Goal: Information Seeking & Learning: Learn about a topic

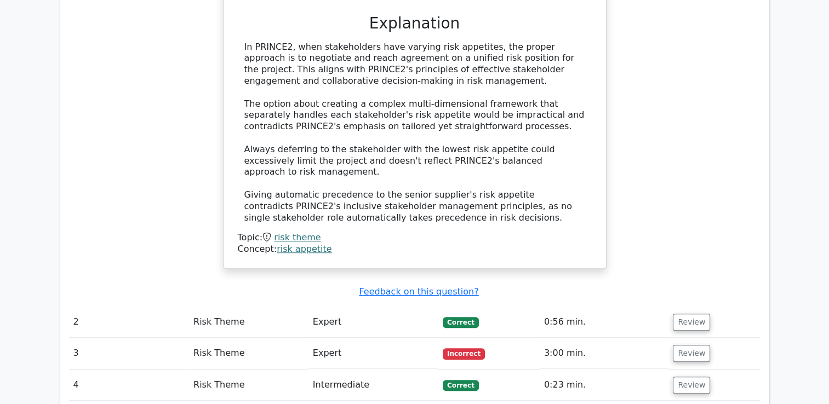
scroll to position [986, 0]
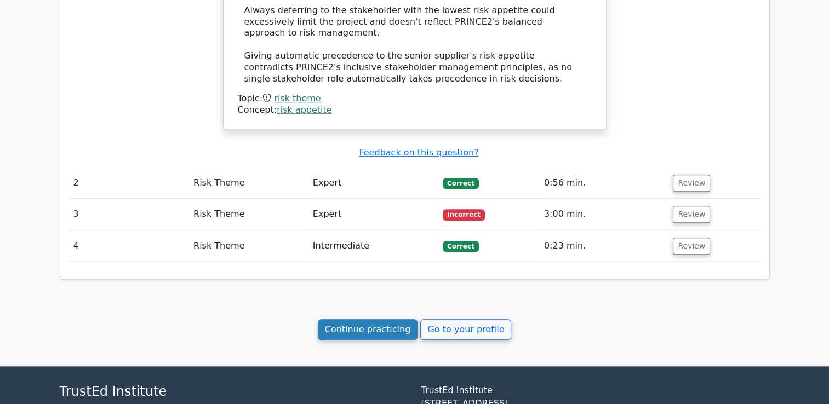
click at [384, 319] on link "Continue practicing" at bounding box center [368, 329] width 100 height 21
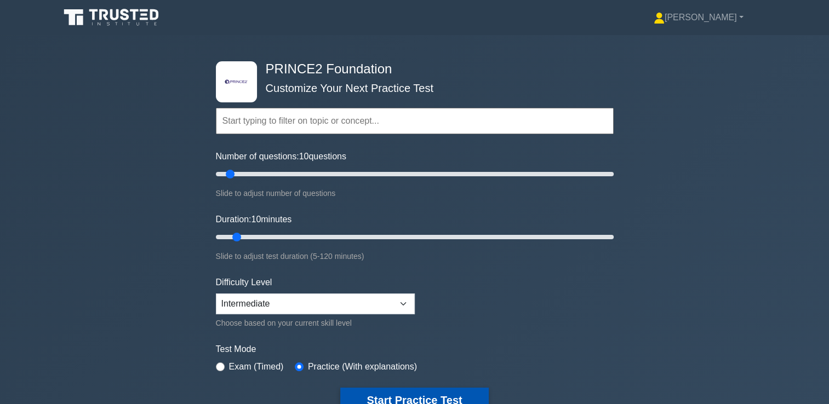
click at [415, 393] on button "Start Practice Test" at bounding box center [414, 400] width 148 height 25
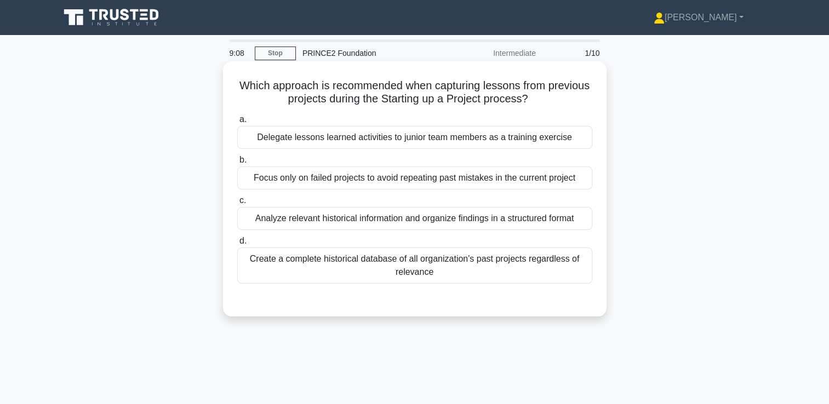
click at [435, 208] on div "Analyze relevant historical information and organize findings in a structured f…" at bounding box center [414, 218] width 355 height 23
click at [237, 204] on input "c. Analyze relevant historical information and organize findings in a structure…" at bounding box center [237, 200] width 0 height 7
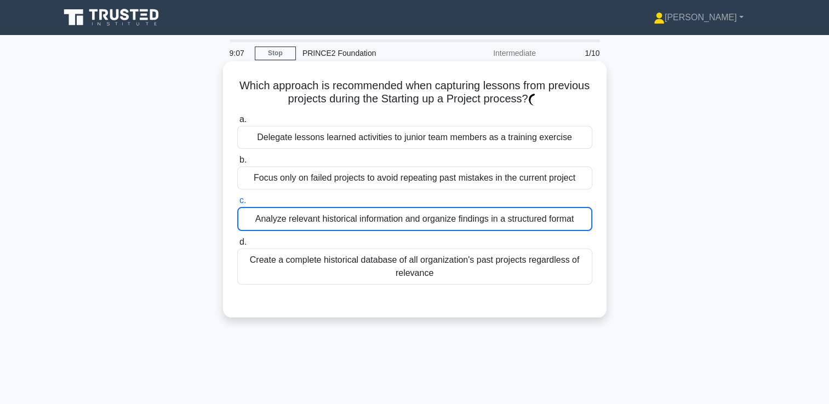
click at [429, 221] on div "Analyze relevant historical information and organize findings in a structured f…" at bounding box center [414, 219] width 355 height 24
click at [237, 204] on input "c. Analyze relevant historical information and organize findings in a structure…" at bounding box center [237, 200] width 0 height 7
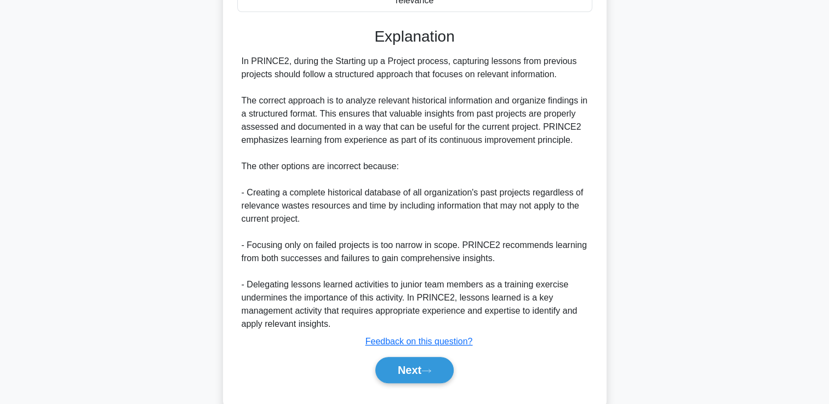
scroll to position [274, 0]
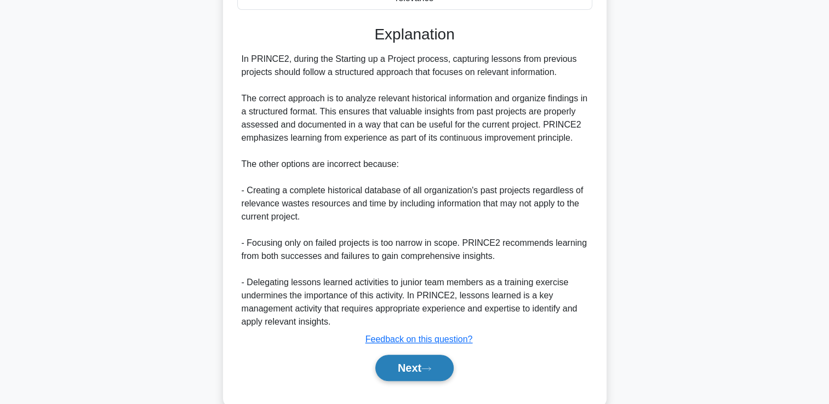
click at [411, 368] on button "Next" at bounding box center [414, 368] width 78 height 26
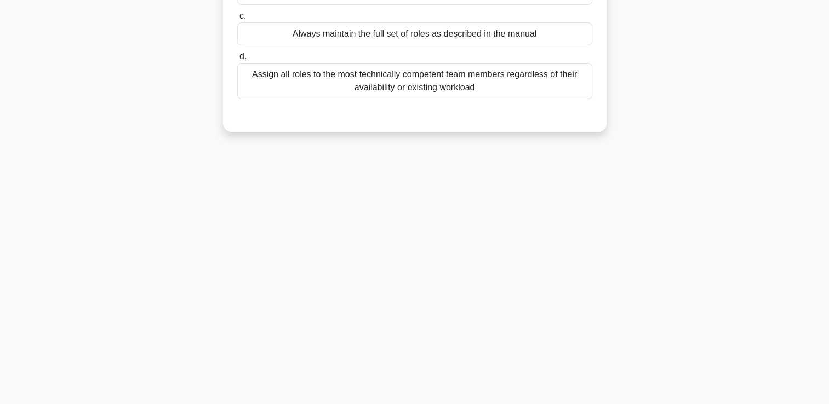
scroll to position [0, 0]
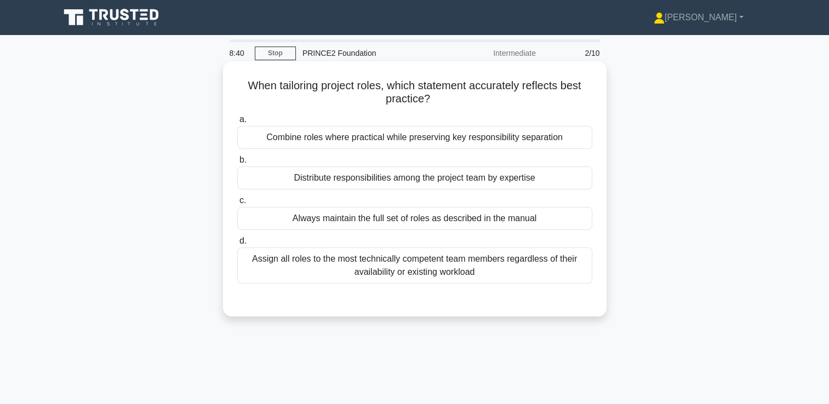
click at [427, 179] on div "Distribute responsibilities among the project team by expertise" at bounding box center [414, 177] width 355 height 23
click at [237, 164] on input "b. Distribute responsibilities among the project team by expertise" at bounding box center [237, 160] width 0 height 7
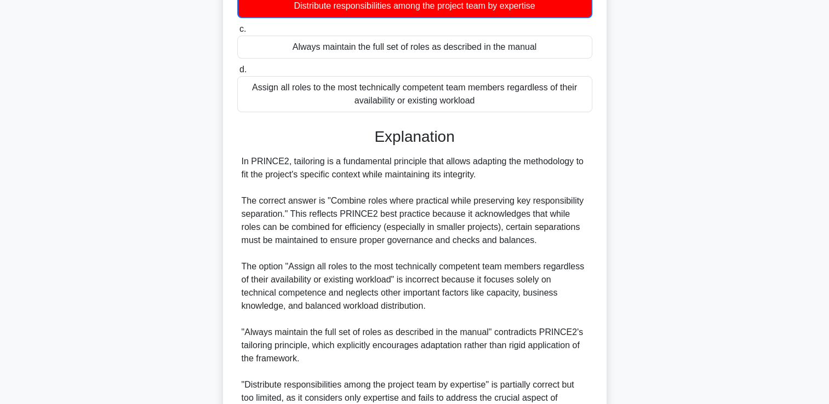
scroll to position [284, 0]
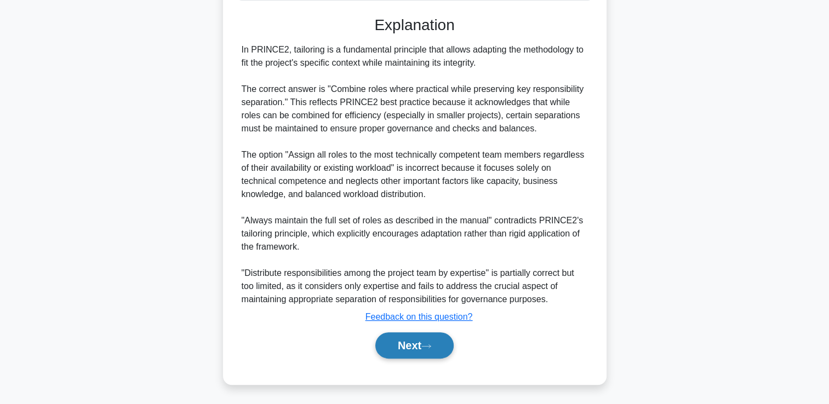
click at [412, 343] on button "Next" at bounding box center [414, 345] width 78 height 26
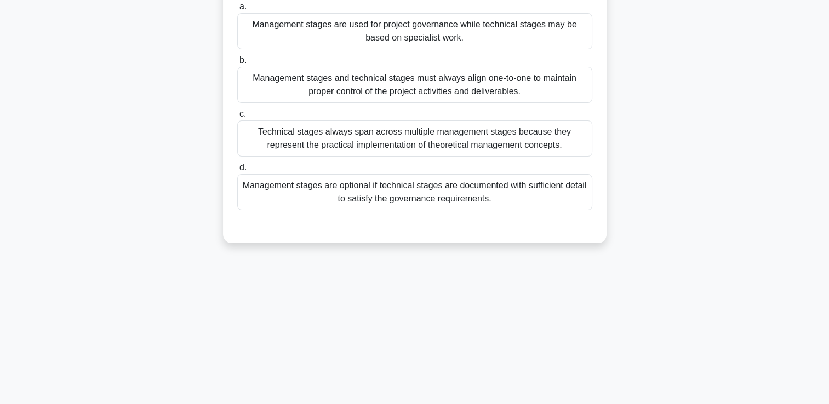
scroll to position [0, 0]
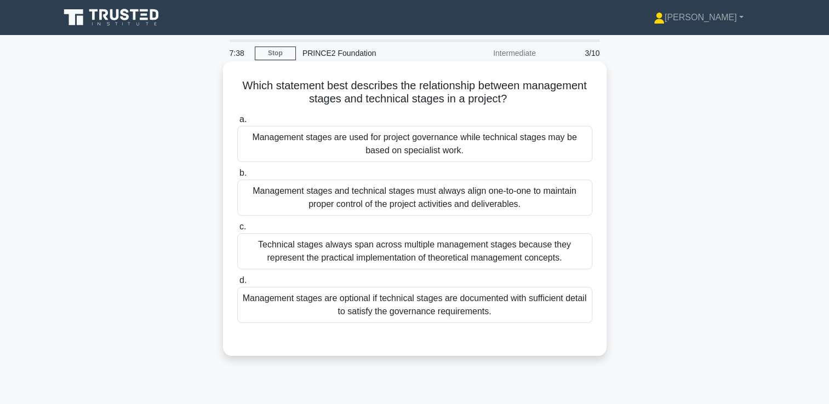
click at [451, 146] on div "Management stages are used for project governance while technical stages may be…" at bounding box center [414, 144] width 355 height 36
click at [237, 123] on input "a. Management stages are used for project governance while technical stages may…" at bounding box center [237, 119] width 0 height 7
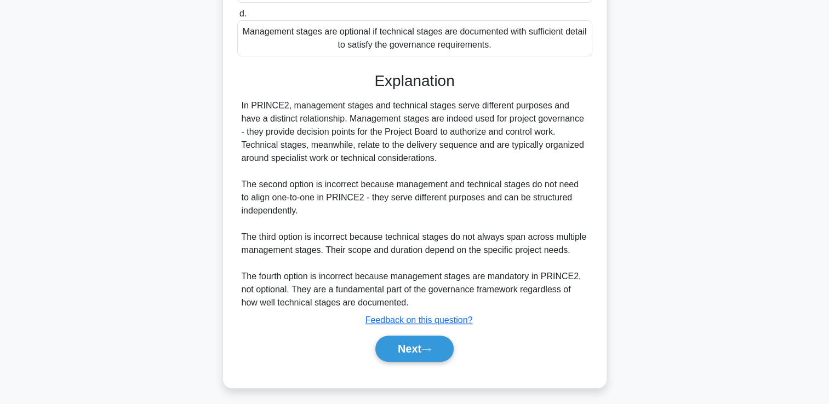
scroll to position [270, 0]
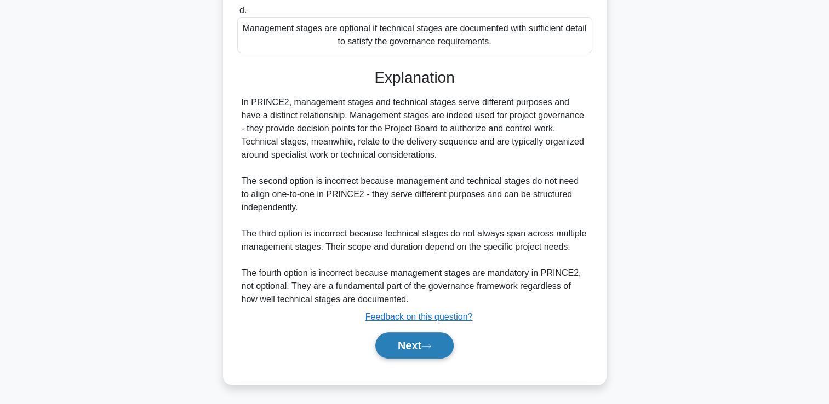
click at [416, 352] on button "Next" at bounding box center [414, 345] width 78 height 26
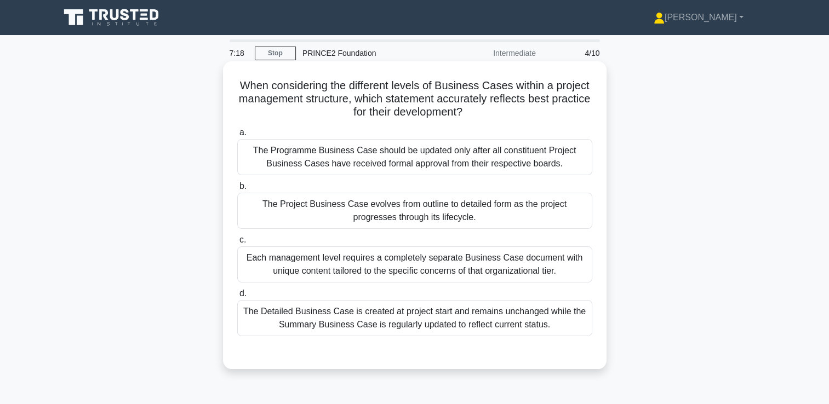
scroll to position [55, 0]
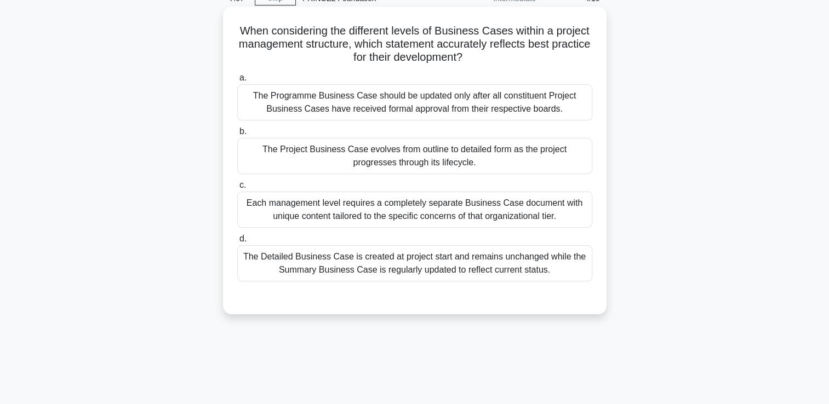
click at [524, 159] on div "The Project Business Case evolves from outline to detailed form as the project …" at bounding box center [414, 156] width 355 height 36
click at [237, 135] on input "b. The Project Business Case evolves from outline to detailed form as the proje…" at bounding box center [237, 131] width 0 height 7
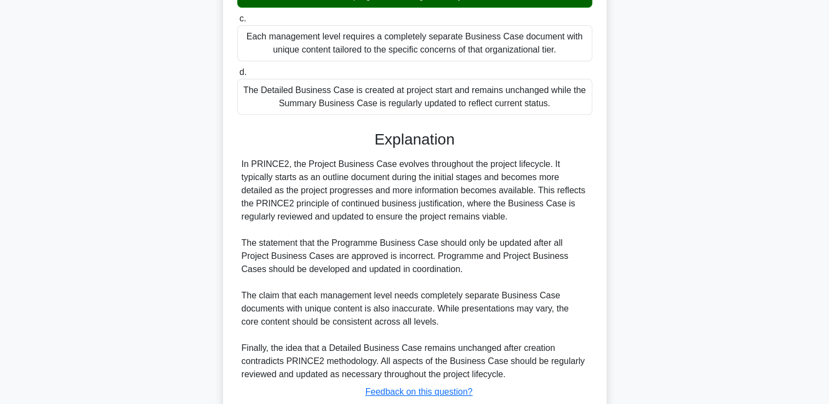
scroll to position [296, 0]
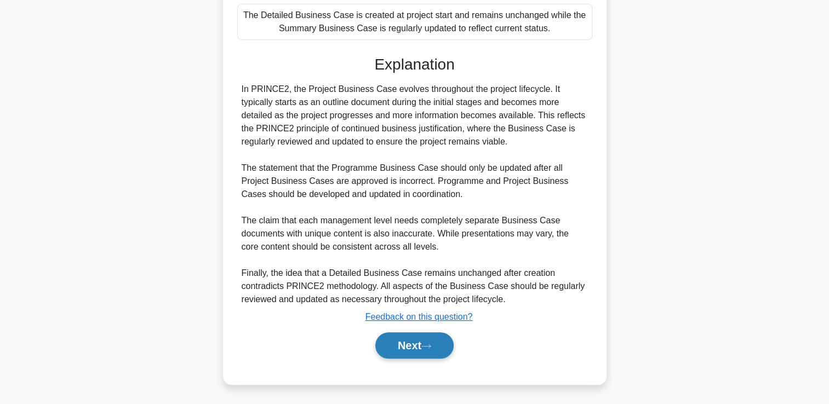
click at [431, 348] on icon at bounding box center [426, 346] width 10 height 6
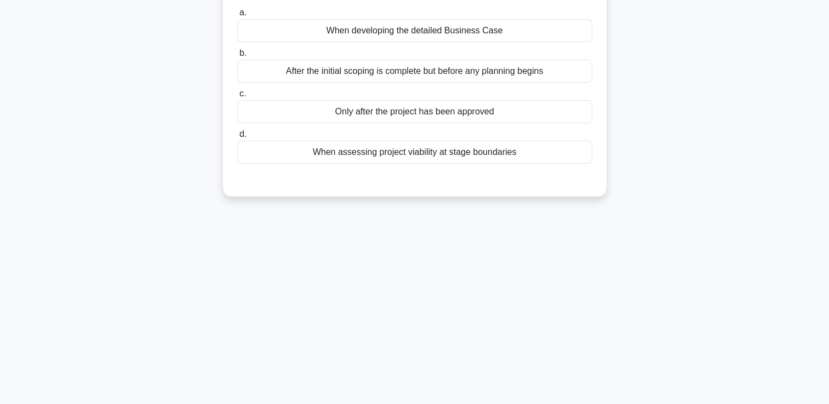
scroll to position [0, 0]
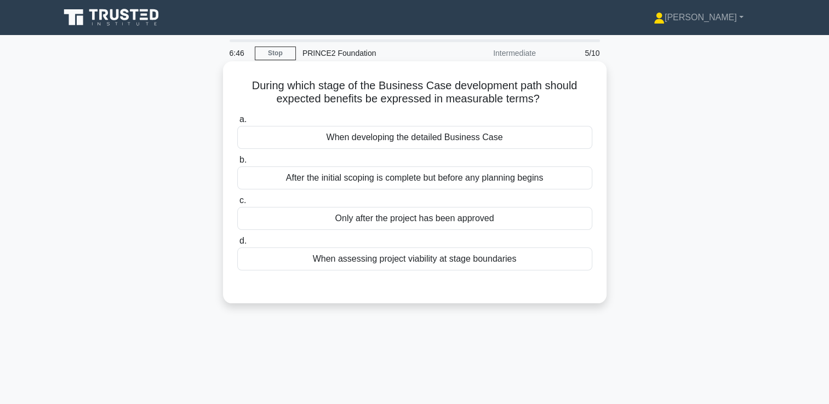
click at [424, 258] on div "When assessing project viability at stage boundaries" at bounding box center [414, 259] width 355 height 23
click at [237, 245] on input "d. When assessing project viability at stage boundaries" at bounding box center [237, 241] width 0 height 7
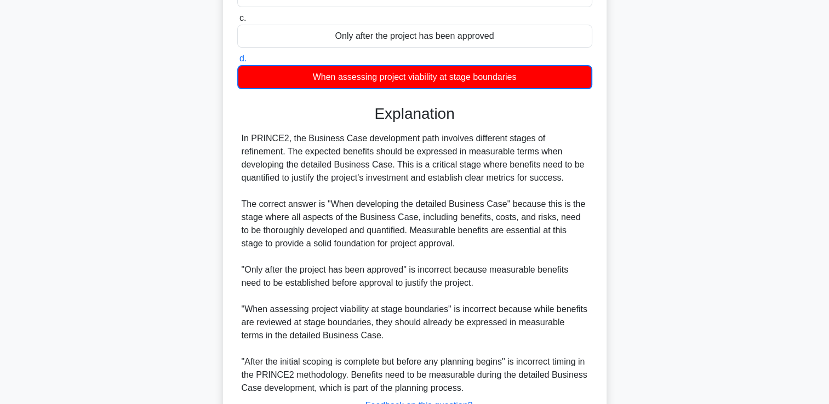
scroll to position [271, 0]
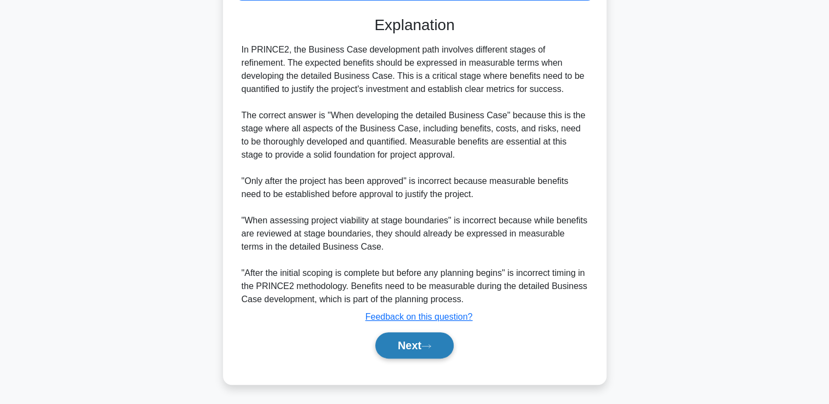
click at [418, 349] on button "Next" at bounding box center [414, 345] width 78 height 26
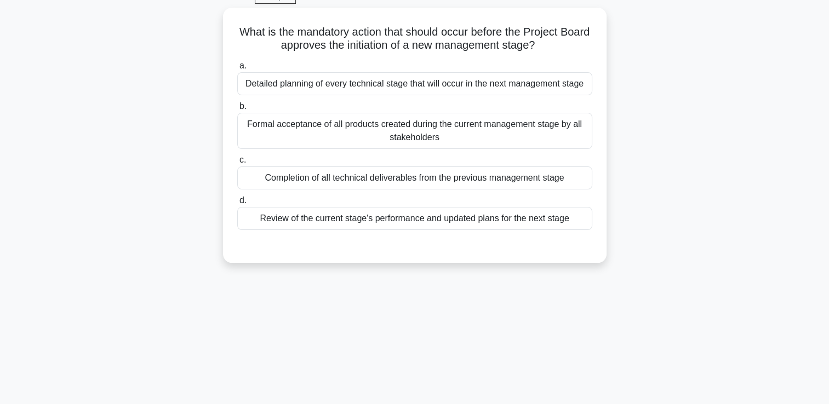
scroll to position [0, 0]
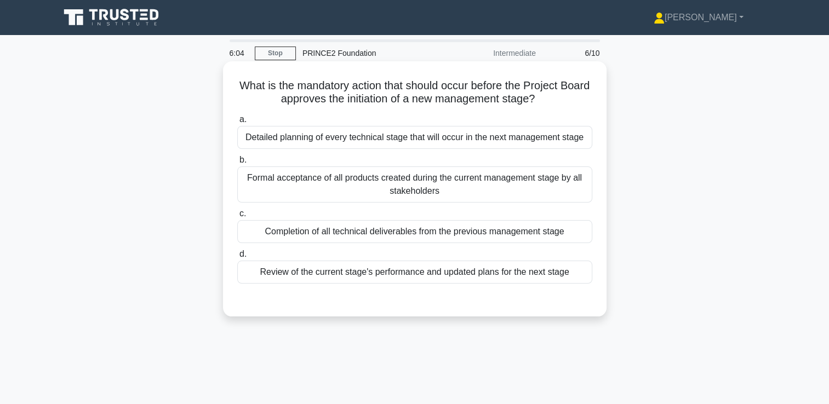
click at [458, 273] on div "Review of the current stage's performance and updated plans for the next stage" at bounding box center [414, 272] width 355 height 23
click at [237, 258] on input "d. Review of the current stage's performance and updated plans for the next sta…" at bounding box center [237, 254] width 0 height 7
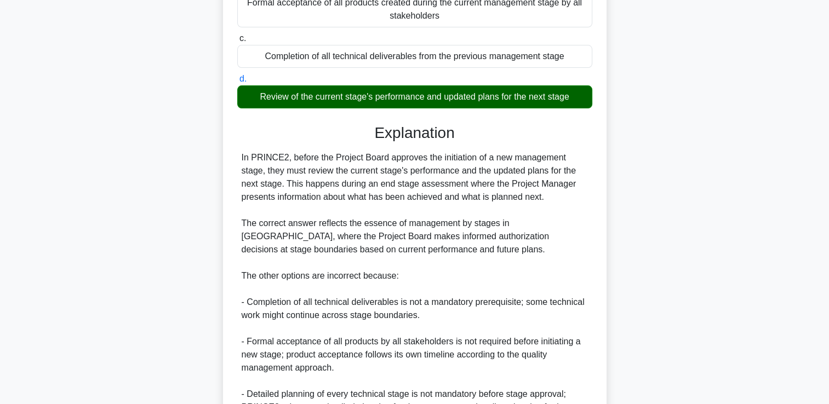
scroll to position [274, 0]
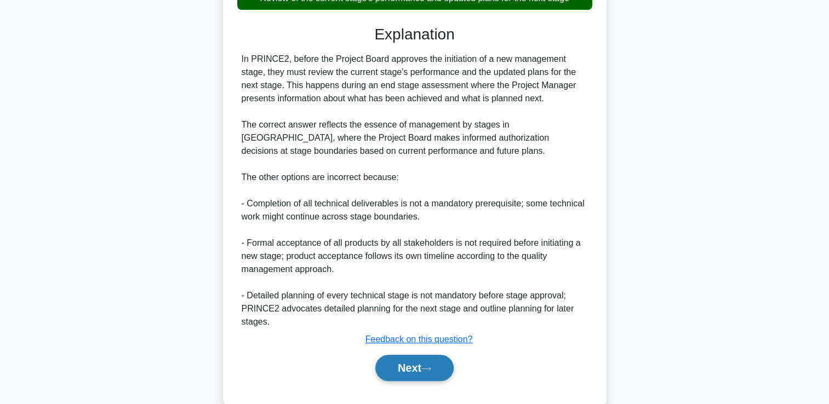
click at [412, 375] on button "Next" at bounding box center [414, 368] width 78 height 26
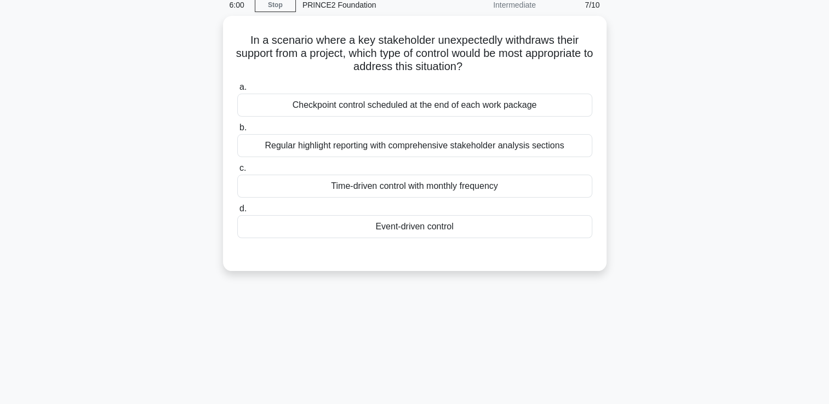
scroll to position [0, 0]
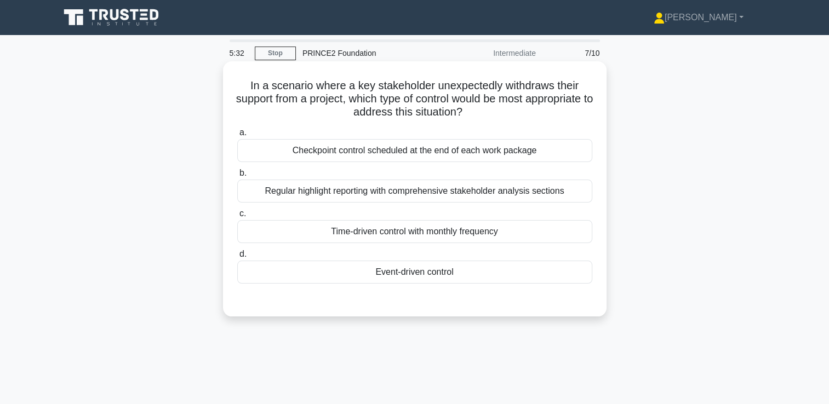
click at [417, 208] on label "c. Time-driven control with monthly frequency" at bounding box center [414, 225] width 355 height 36
click at [237, 210] on input "c. Time-driven control with monthly frequency" at bounding box center [237, 213] width 0 height 7
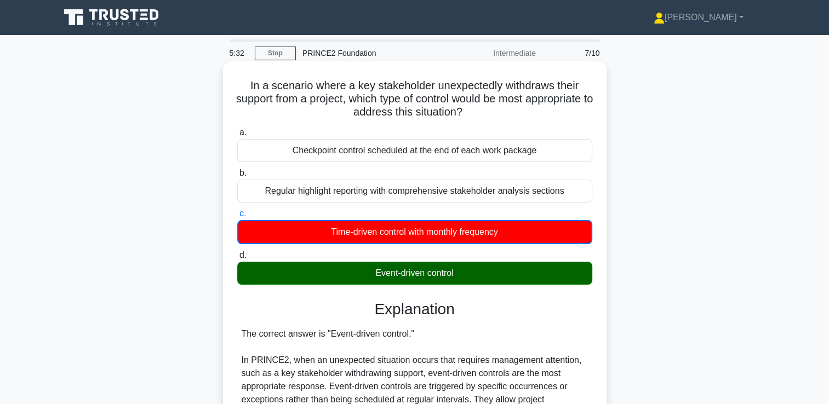
click at [421, 197] on div "Regular highlight reporting with comprehensive stakeholder analysis sections" at bounding box center [414, 191] width 355 height 23
click at [237, 177] on input "b. Regular highlight reporting with comprehensive stakeholder analysis sections" at bounding box center [237, 173] width 0 height 7
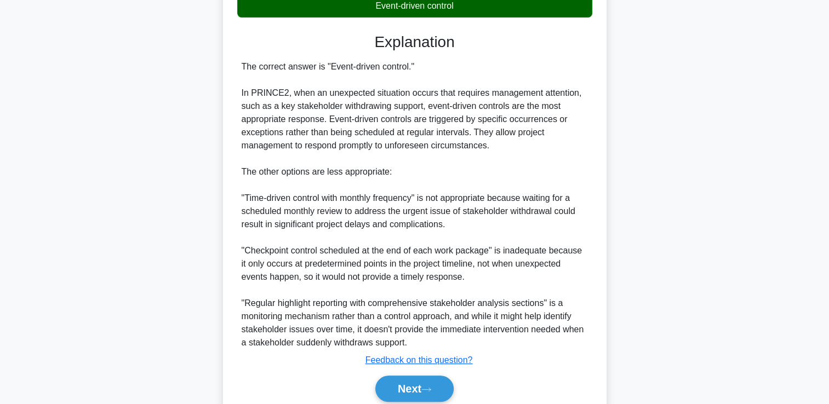
scroll to position [311, 0]
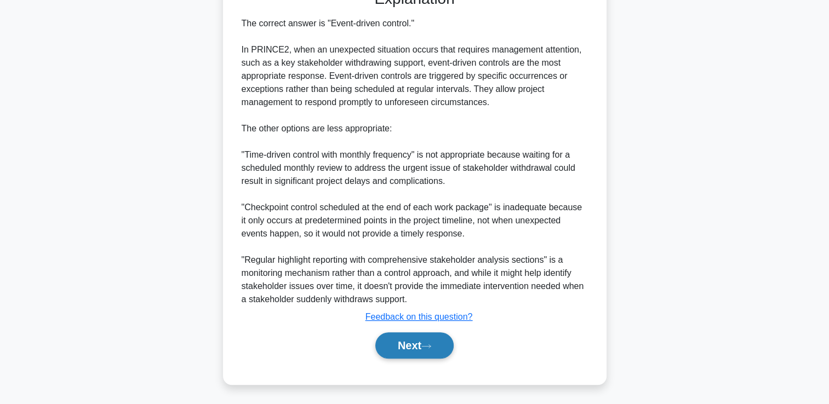
click at [411, 346] on button "Next" at bounding box center [414, 345] width 78 height 26
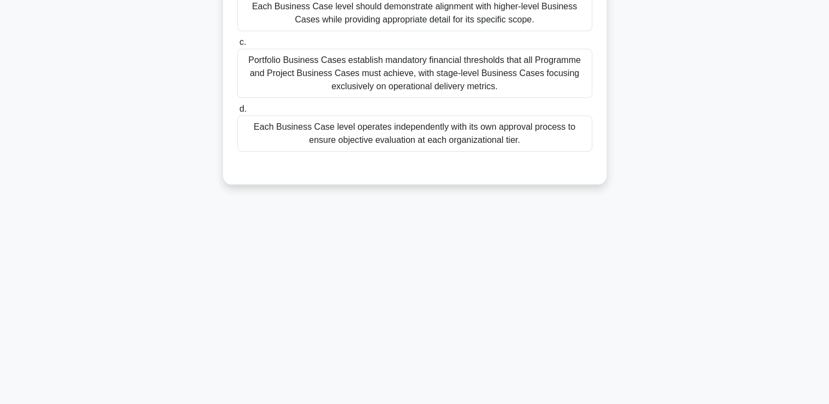
scroll to position [0, 0]
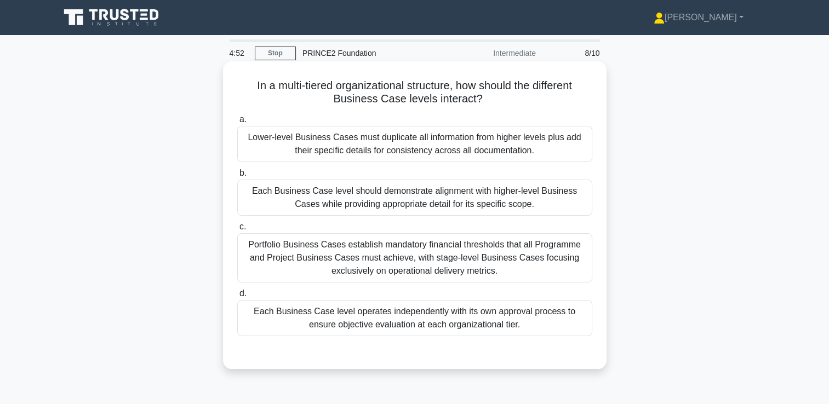
click at [449, 327] on div "Each Business Case level operates independently with its own approval process t…" at bounding box center [414, 318] width 355 height 36
click at [237, 297] on input "d. Each Business Case level operates independently with its own approval proces…" at bounding box center [237, 293] width 0 height 7
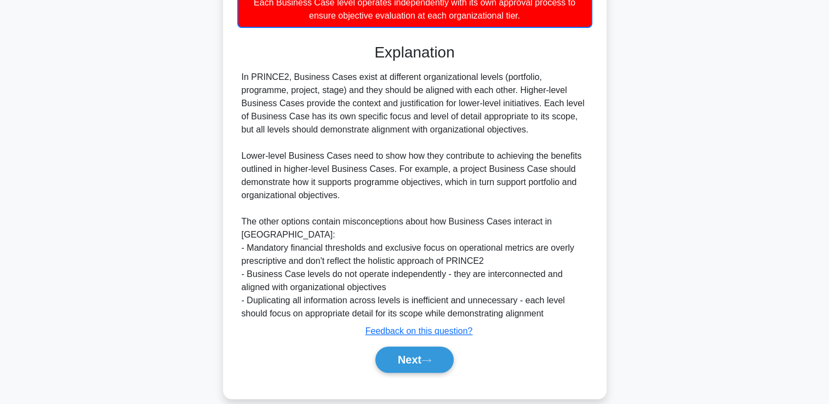
scroll to position [311, 0]
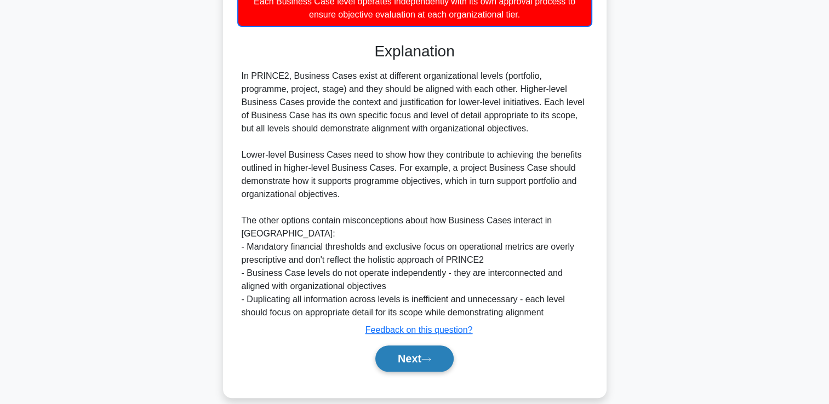
click at [414, 346] on button "Next" at bounding box center [414, 359] width 78 height 26
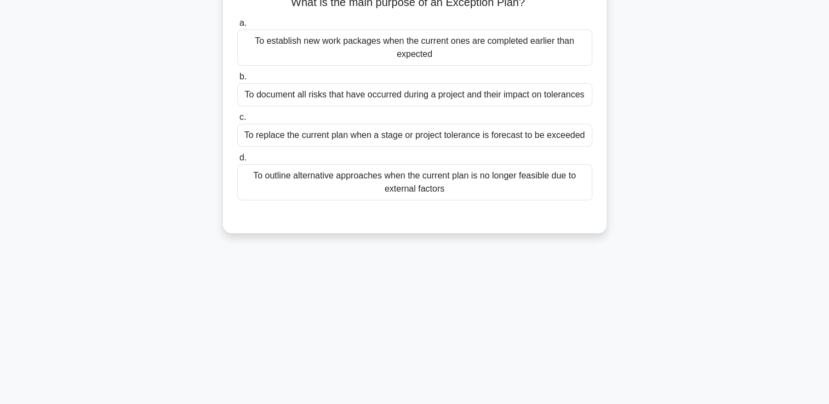
scroll to position [0, 0]
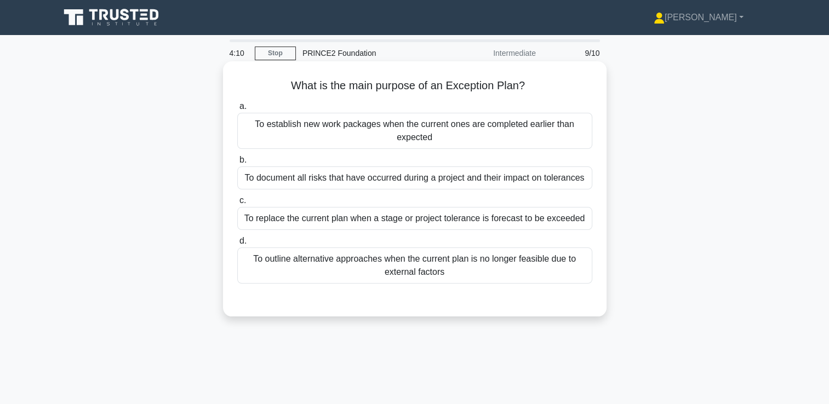
click at [451, 218] on div "To replace the current plan when a stage or project tolerance is forecast to be…" at bounding box center [414, 218] width 355 height 23
click at [237, 204] on input "c. To replace the current plan when a stage or project tolerance is forecast to…" at bounding box center [237, 200] width 0 height 7
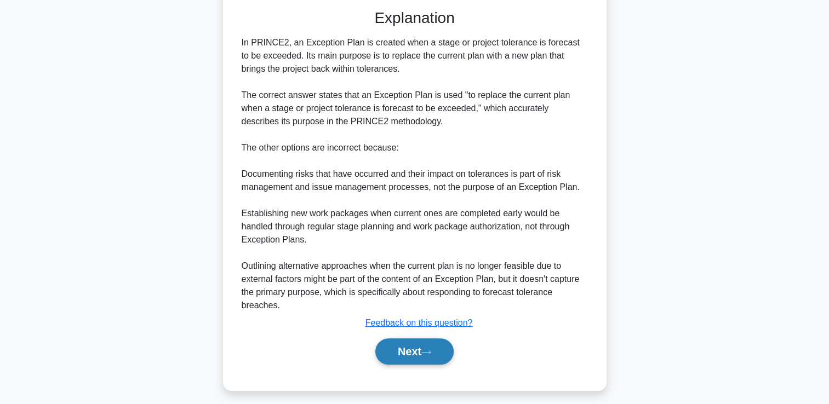
scroll to position [309, 0]
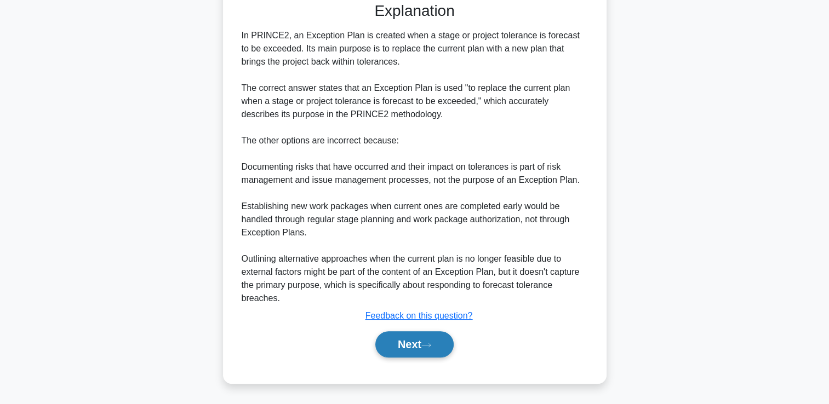
click at [413, 347] on button "Next" at bounding box center [414, 344] width 78 height 26
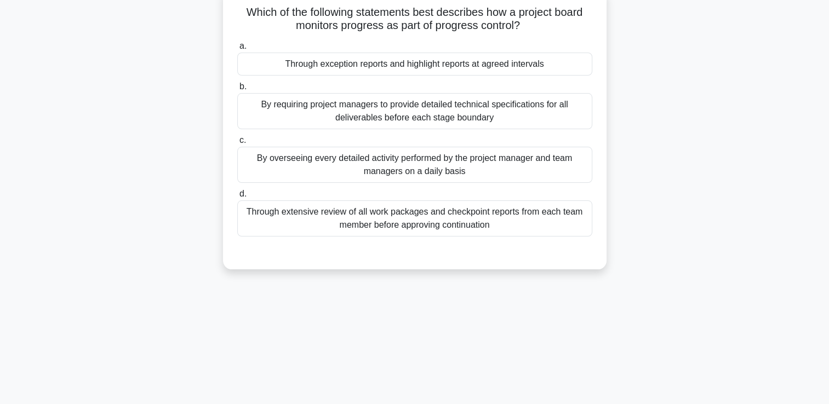
scroll to position [0, 0]
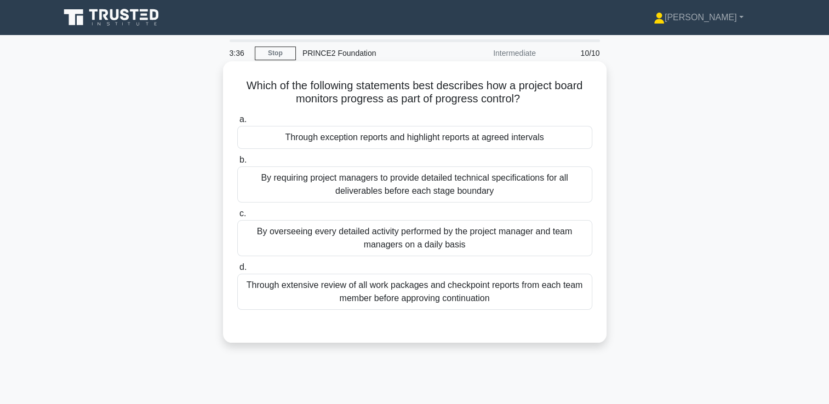
click at [415, 132] on div "Through exception reports and highlight reports at agreed intervals" at bounding box center [414, 137] width 355 height 23
click at [237, 123] on input "a. Through exception reports and highlight reports at agreed intervals" at bounding box center [237, 119] width 0 height 7
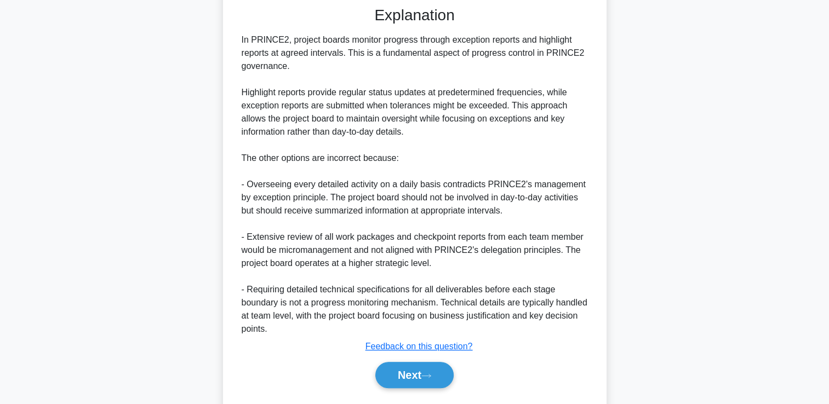
scroll to position [329, 0]
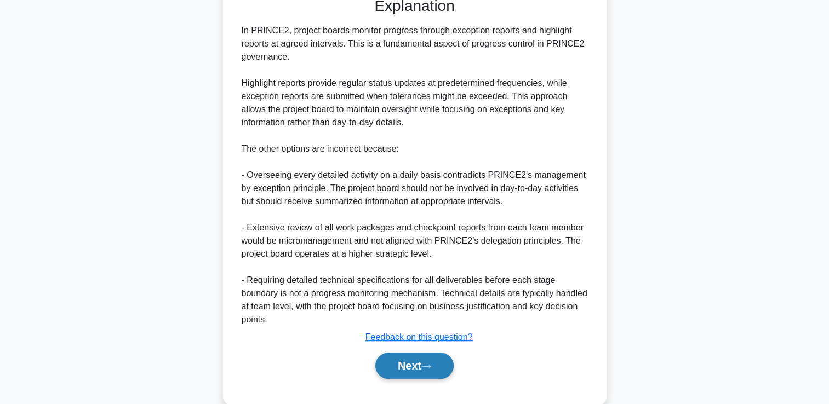
click at [396, 365] on button "Next" at bounding box center [414, 366] width 78 height 26
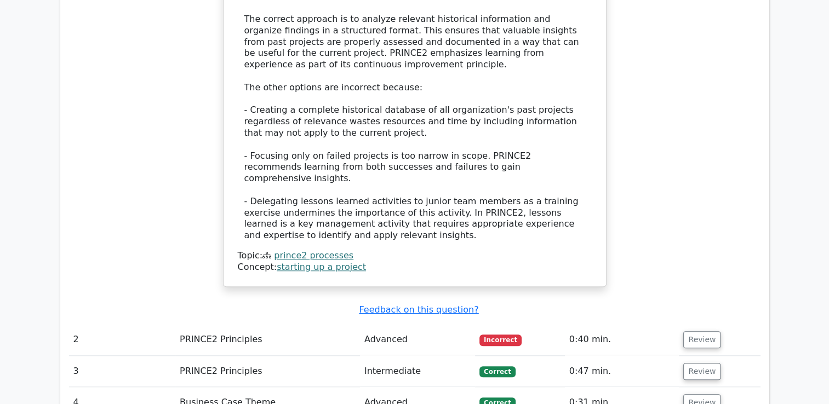
scroll to position [1041, 0]
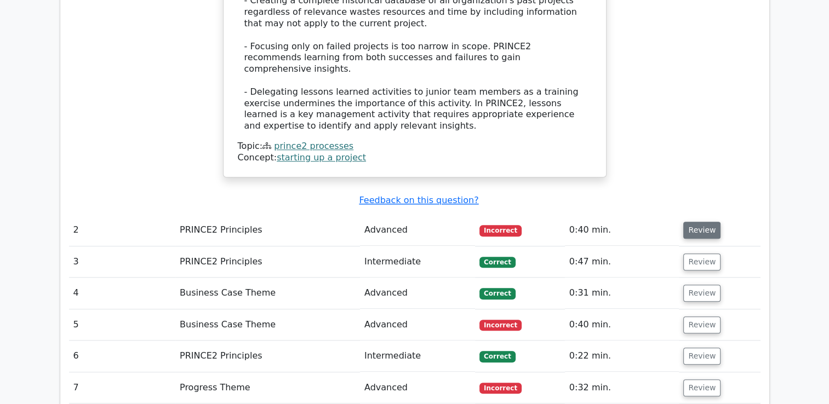
click at [694, 222] on button "Review" at bounding box center [701, 230] width 37 height 17
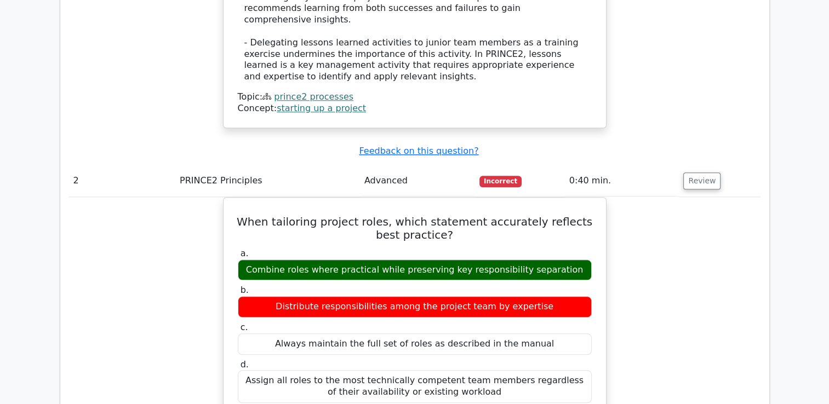
scroll to position [1095, 0]
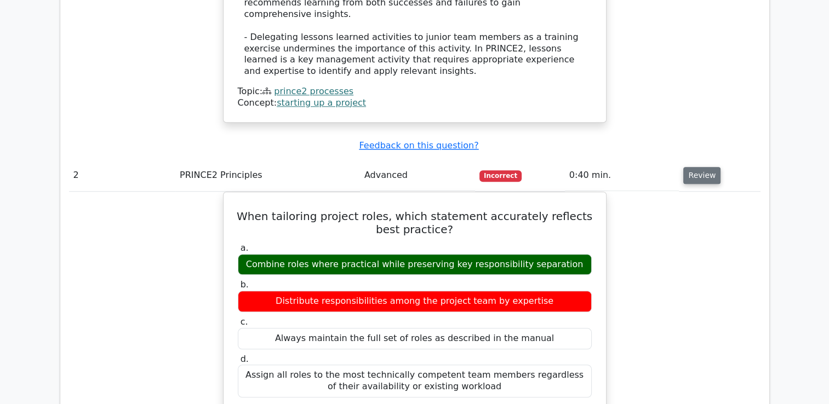
click at [697, 167] on button "Review" at bounding box center [701, 175] width 37 height 17
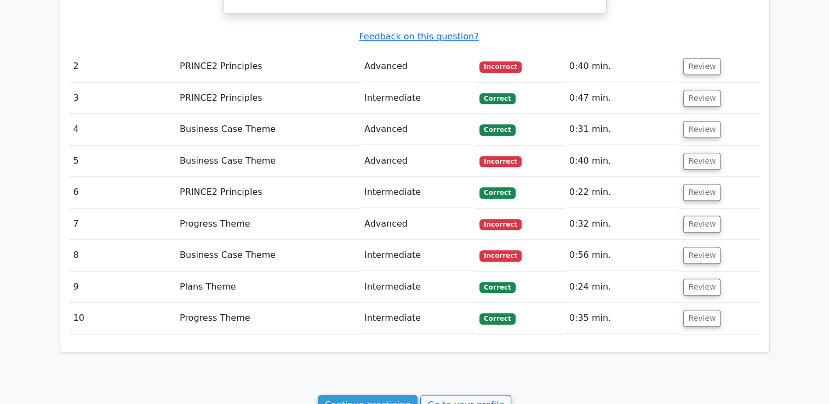
scroll to position [1205, 0]
click at [696, 152] on button "Review" at bounding box center [701, 160] width 37 height 17
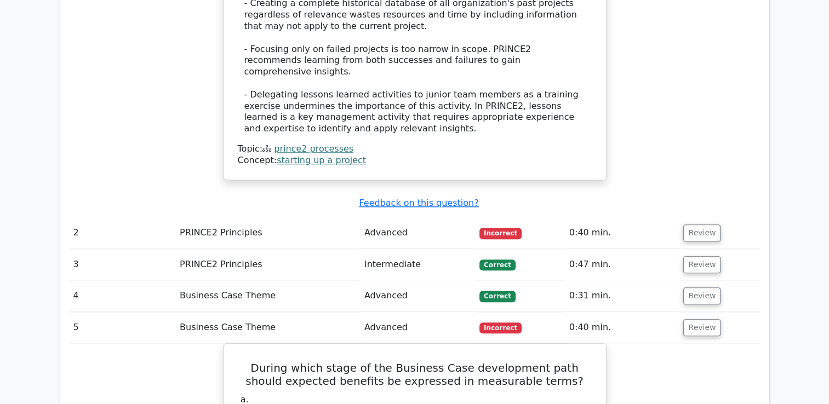
scroll to position [1150, 0]
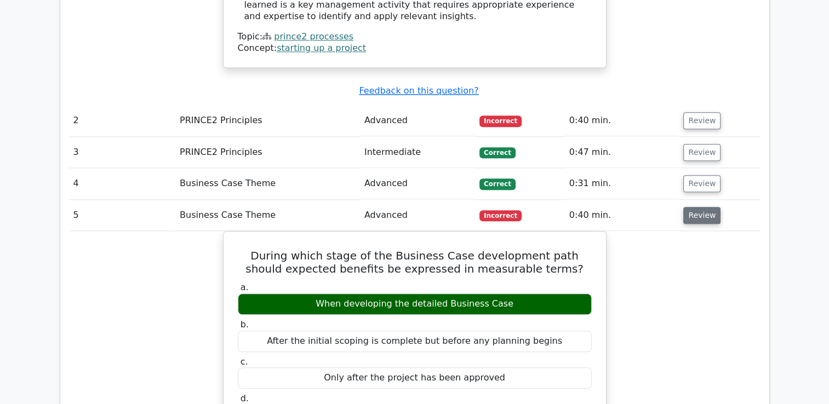
click at [700, 207] on button "Review" at bounding box center [701, 215] width 37 height 17
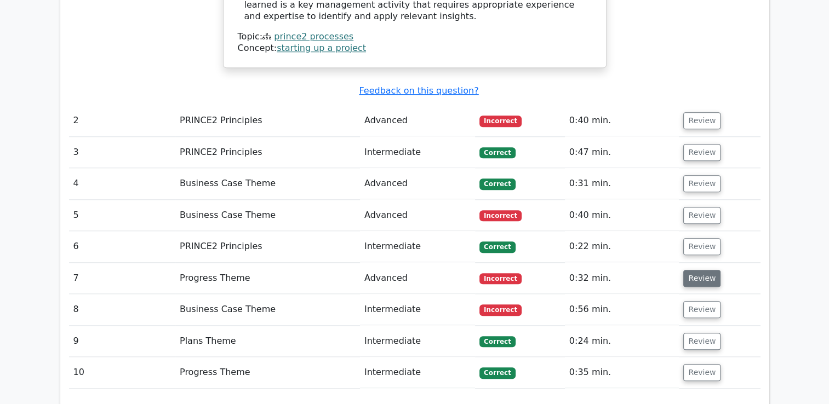
click at [709, 270] on button "Review" at bounding box center [701, 278] width 37 height 17
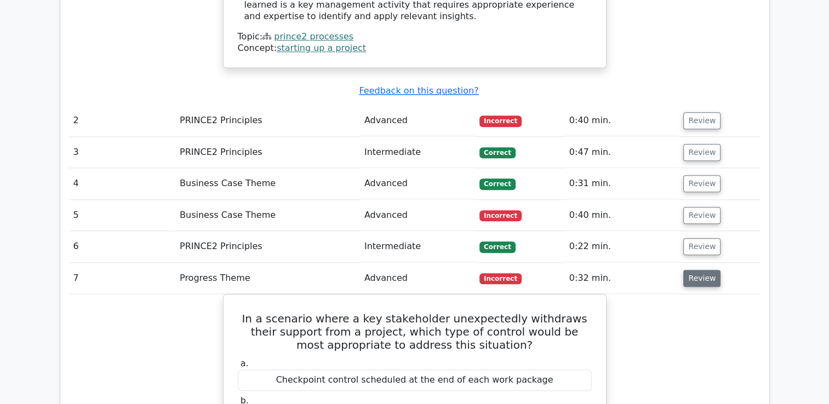
click at [710, 270] on button "Review" at bounding box center [701, 278] width 37 height 17
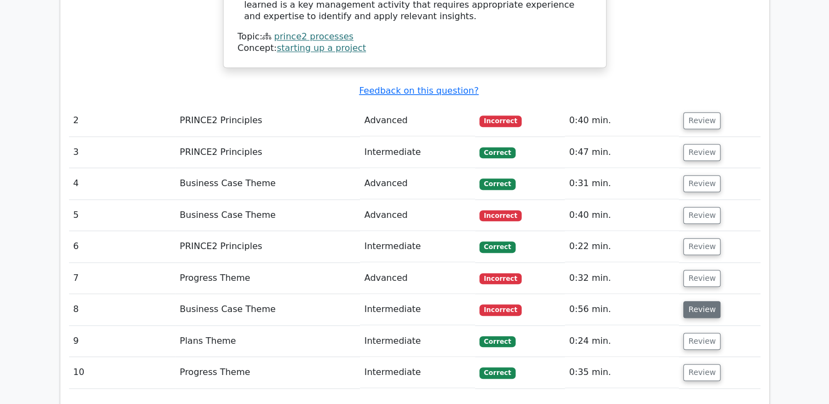
click at [699, 301] on button "Review" at bounding box center [701, 309] width 37 height 17
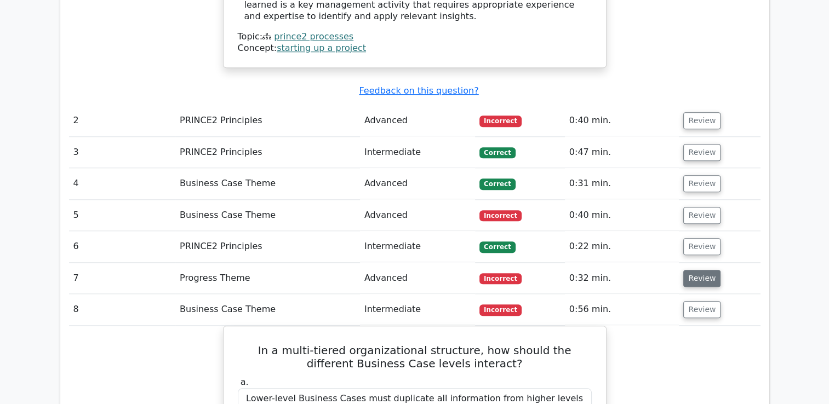
click at [702, 270] on button "Review" at bounding box center [701, 278] width 37 height 17
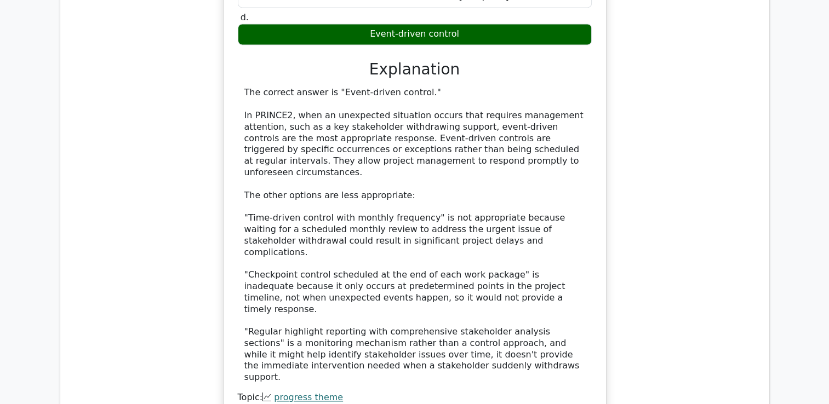
scroll to position [1588, 0]
